Goal: Task Accomplishment & Management: Manage account settings

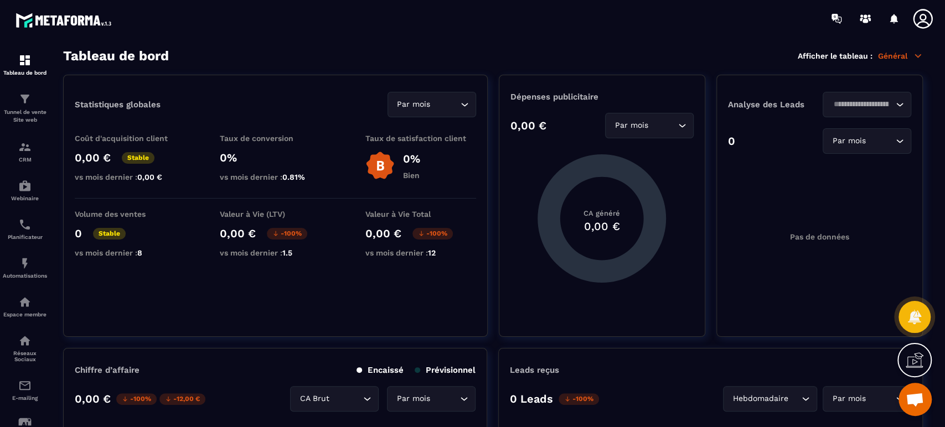
click at [27, 154] on div "CRM" at bounding box center [25, 152] width 44 height 22
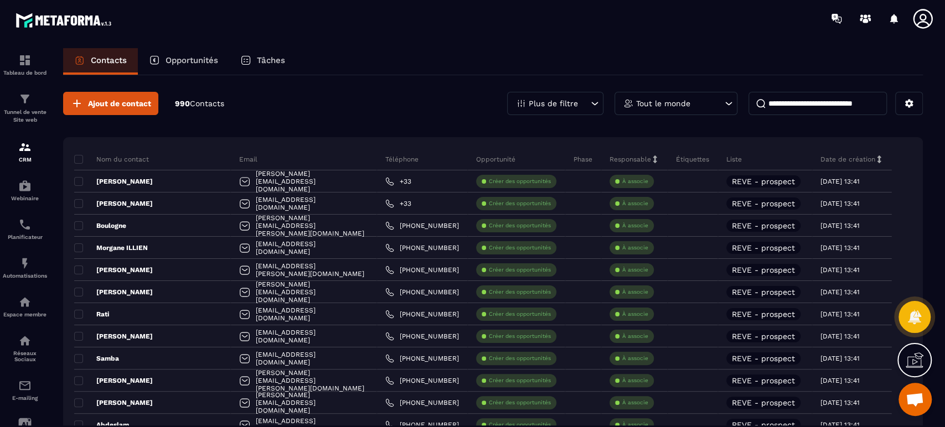
click at [31, 108] on p "Tunnel de vente Site web" at bounding box center [25, 115] width 44 height 15
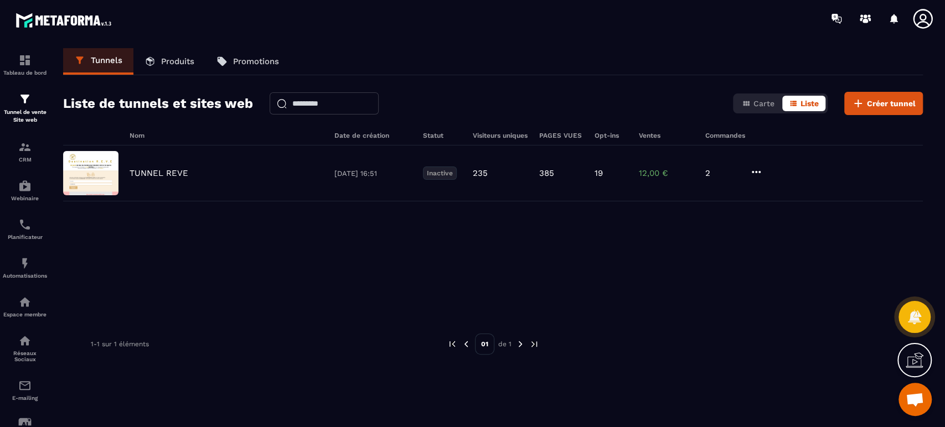
click at [156, 180] on div "TUNNEL REVE [DATE] 16:51 Inactive 235 385 19 12,00 € 2" at bounding box center [492, 174] width 859 height 56
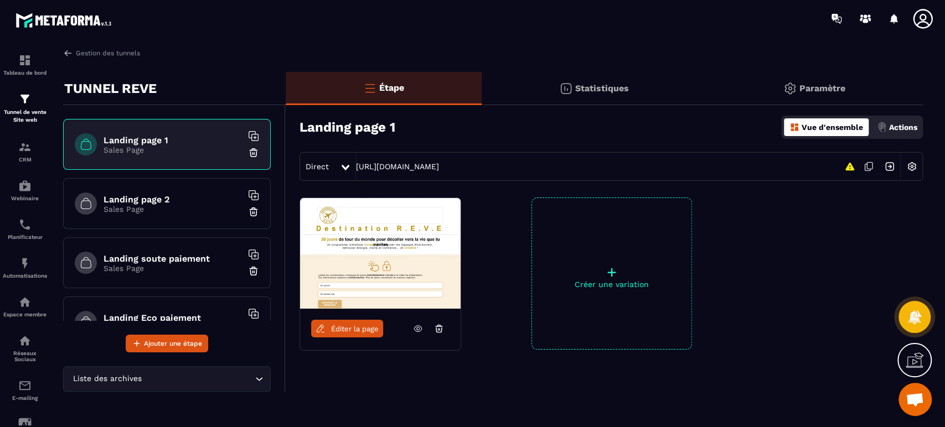
click at [416, 328] on icon at bounding box center [418, 329] width 10 height 10
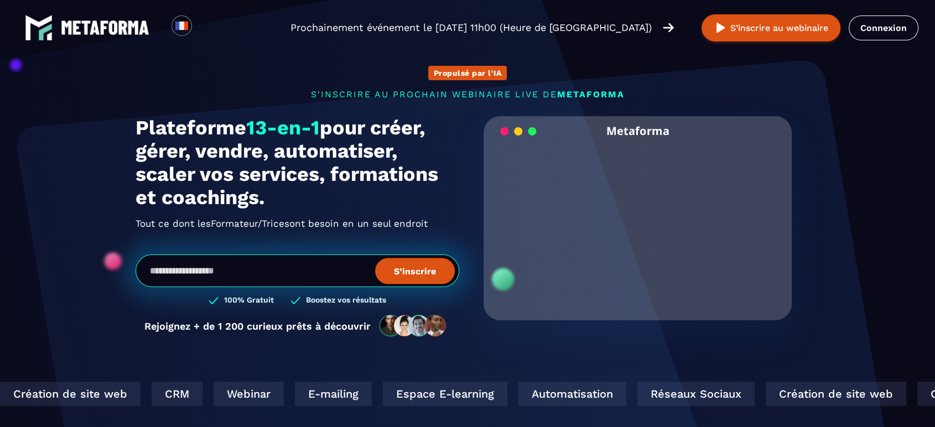
click at [889, 26] on link "Connexion" at bounding box center [884, 27] width 70 height 25
